Goal: Information Seeking & Learning: Learn about a topic

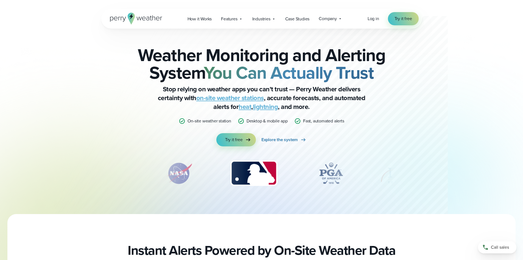
drag, startPoint x: 214, startPoint y: 173, endPoint x: 282, endPoint y: 171, distance: 67.6
click at [294, 169] on div "slideshow" at bounding box center [262, 172] width 266 height 27
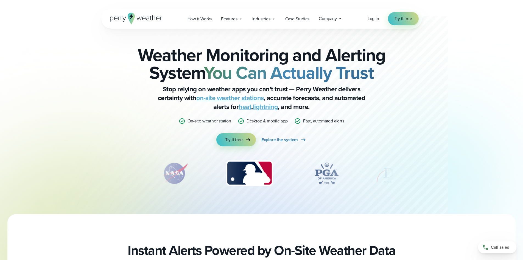
drag, startPoint x: 258, startPoint y: 171, endPoint x: 202, endPoint y: 174, distance: 56.1
click at [199, 174] on div "slideshow" at bounding box center [262, 172] width 266 height 27
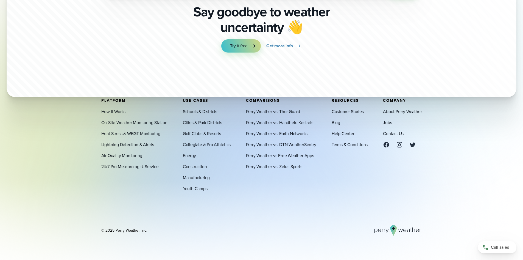
scroll to position [1960, 0]
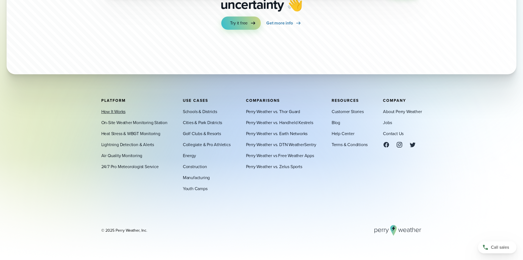
click at [114, 110] on link "How It Works" at bounding box center [113, 111] width 24 height 7
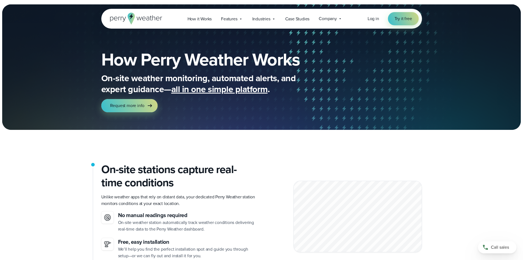
scroll to position [91, 0]
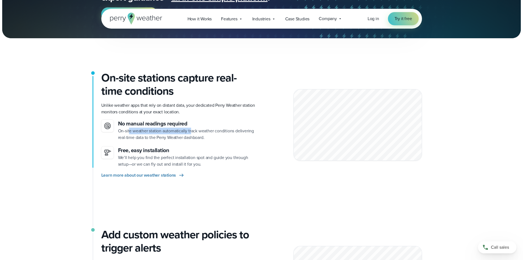
drag, startPoint x: 131, startPoint y: 132, endPoint x: 192, endPoint y: 132, distance: 60.7
click at [191, 132] on p "On-site weather station automatically track weather conditions delivering real-…" at bounding box center [187, 133] width 139 height 13
click at [192, 132] on p "On-site weather station automatically track weather conditions delivering real-…" at bounding box center [187, 133] width 139 height 13
drag, startPoint x: 202, startPoint y: 130, endPoint x: 219, endPoint y: 132, distance: 17.1
click at [219, 132] on p "On-site weather station automatically track weather conditions delivering real-…" at bounding box center [187, 133] width 139 height 13
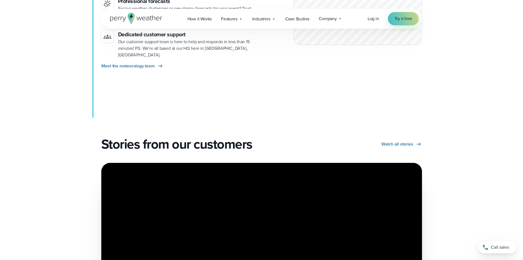
scroll to position [916, 0]
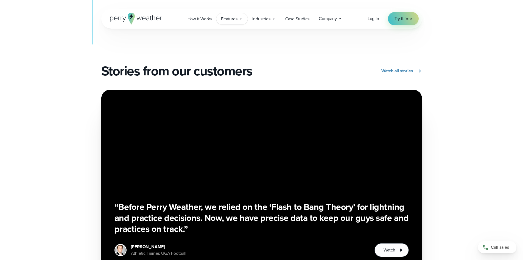
click at [226, 20] on span "Features" at bounding box center [229, 19] width 16 height 7
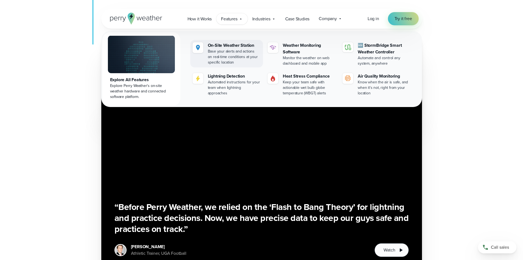
click at [230, 47] on div "On-Site Weather Station" at bounding box center [234, 45] width 53 height 7
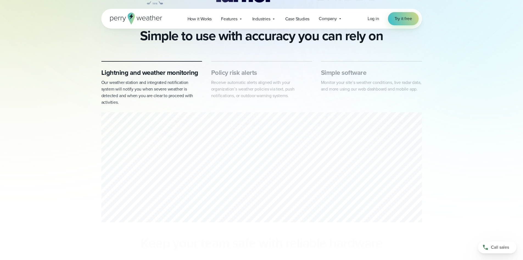
scroll to position [275, 0]
